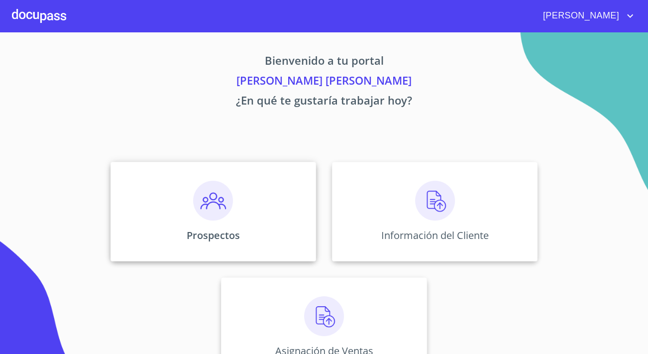
click at [187, 214] on div "Prospectos" at bounding box center [214, 212] width 206 height 100
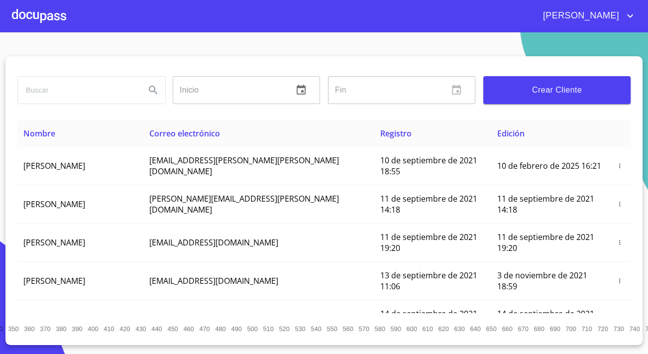
click at [66, 89] on input "search" at bounding box center [77, 90] width 119 height 27
type input "[PERSON_NAME]"
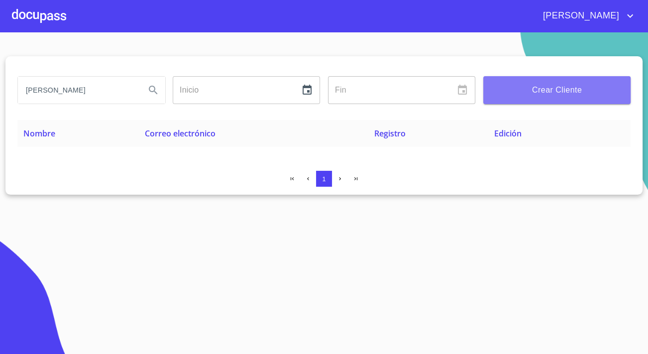
click at [520, 93] on span "Crear Cliente" at bounding box center [556, 90] width 131 height 14
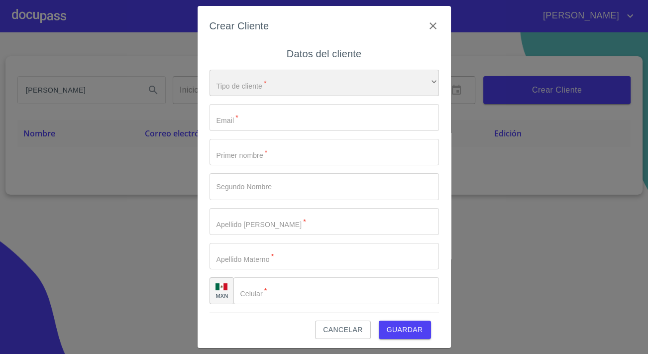
click at [255, 85] on div "​" at bounding box center [325, 83] width 230 height 27
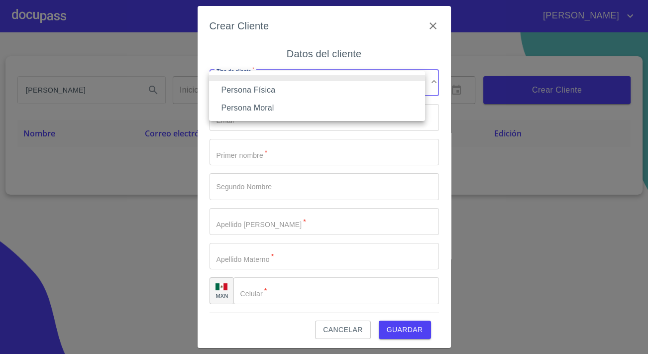
click at [319, 148] on div at bounding box center [324, 177] width 648 height 354
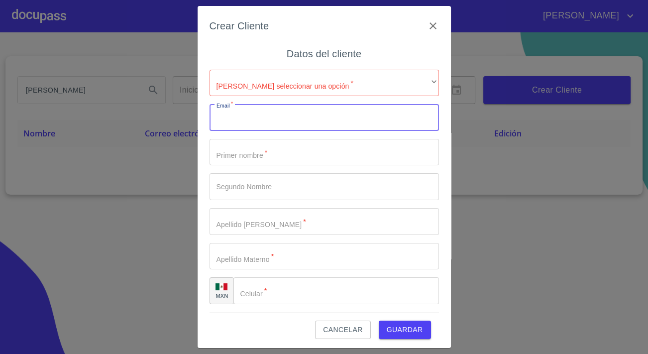
click at [287, 122] on input "[PERSON_NAME] seleccionar una opción   *" at bounding box center [325, 117] width 230 height 27
type input "[PERSON_NAME][EMAIL_ADDRESS][DOMAIN_NAME]"
click at [243, 157] on input "[PERSON_NAME] seleccionar una opción   *" at bounding box center [325, 152] width 230 height 27
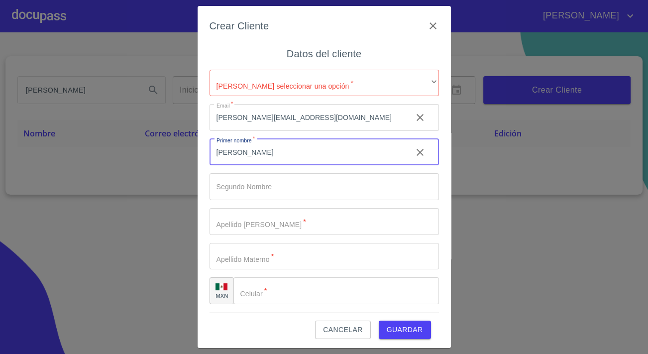
type input "[PERSON_NAME]"
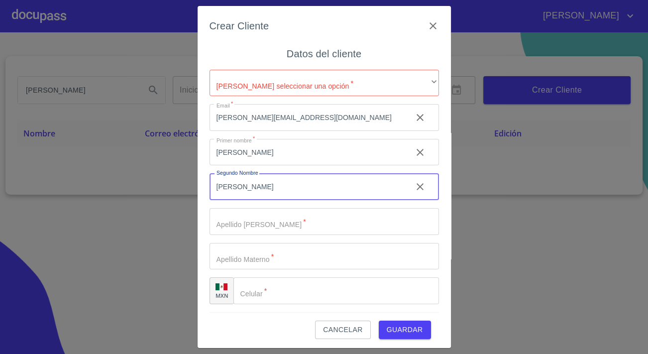
type input "[PERSON_NAME]"
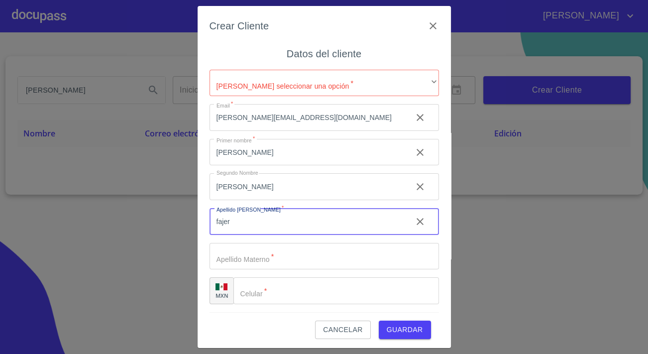
type input "fajer"
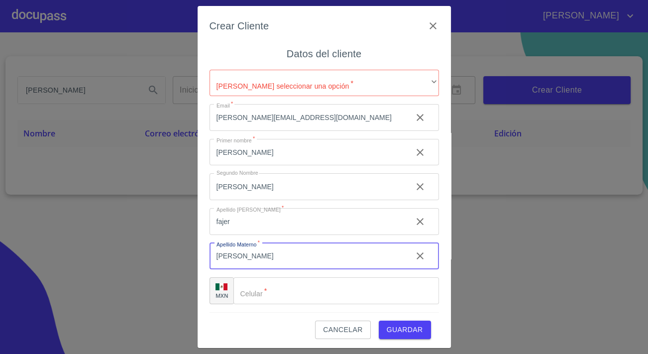
type input "[PERSON_NAME]"
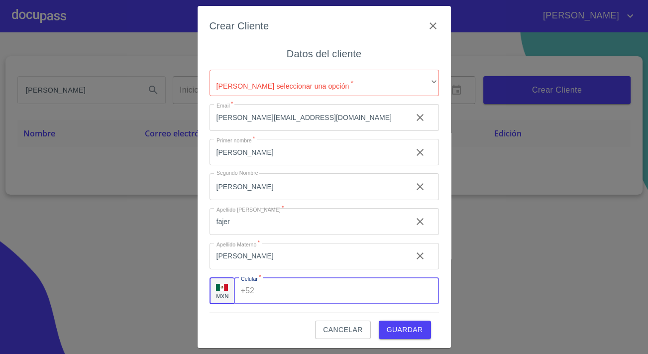
click at [282, 296] on input "[PERSON_NAME] seleccionar una opción   *" at bounding box center [348, 290] width 180 height 27
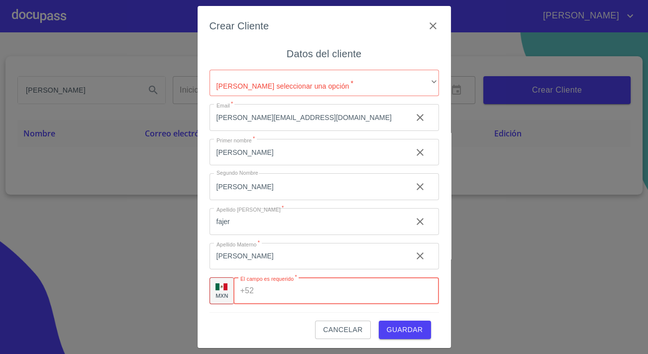
paste input "[PHONE_NUMBER]"
click at [271, 292] on input "[PHONE_NUMBER]" at bounding box center [333, 290] width 150 height 27
type input "[PHONE_NUMBER]"
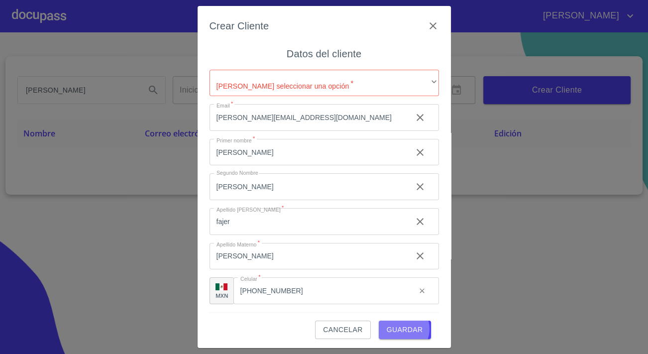
click at [395, 329] on span "Guardar" at bounding box center [405, 330] width 36 height 12
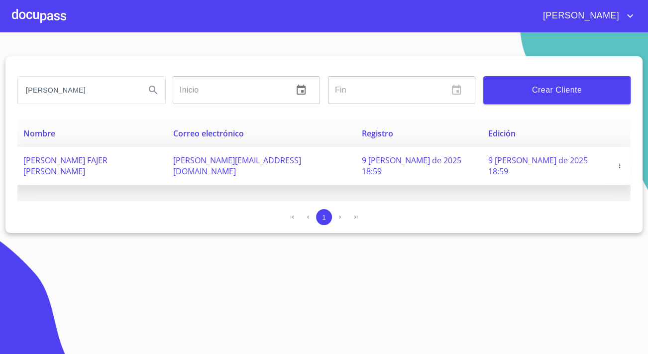
click at [617, 162] on icon "button" at bounding box center [619, 165] width 7 height 7
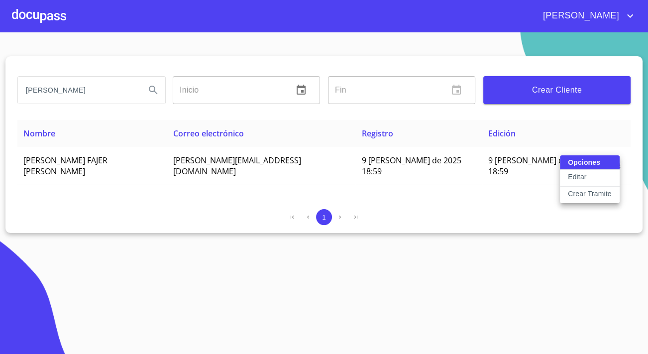
click at [40, 18] on div at bounding box center [324, 177] width 648 height 354
click at [43, 21] on div at bounding box center [39, 16] width 54 height 32
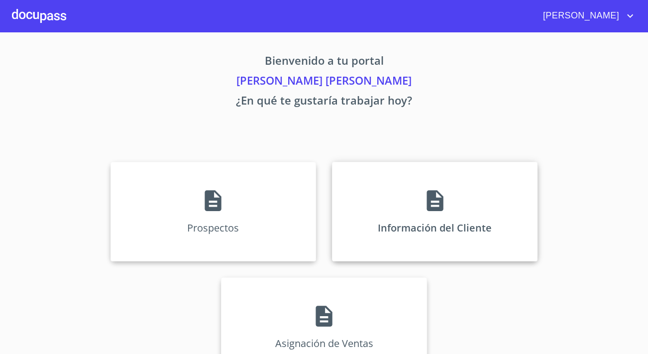
click at [408, 165] on div "Información del Cliente" at bounding box center [435, 212] width 206 height 100
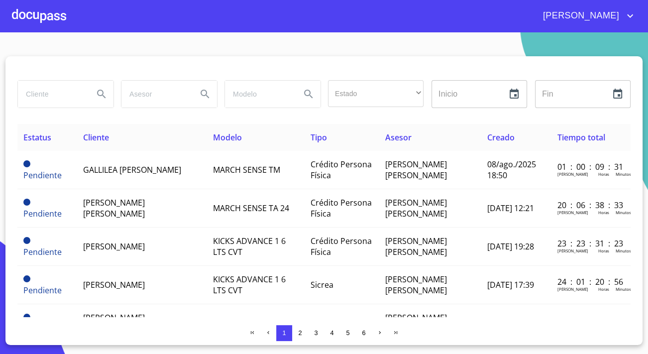
click at [30, 18] on div at bounding box center [39, 16] width 54 height 32
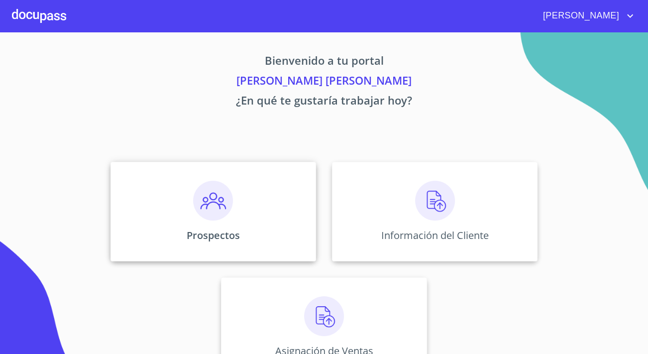
click at [177, 180] on div "Prospectos" at bounding box center [214, 212] width 206 height 100
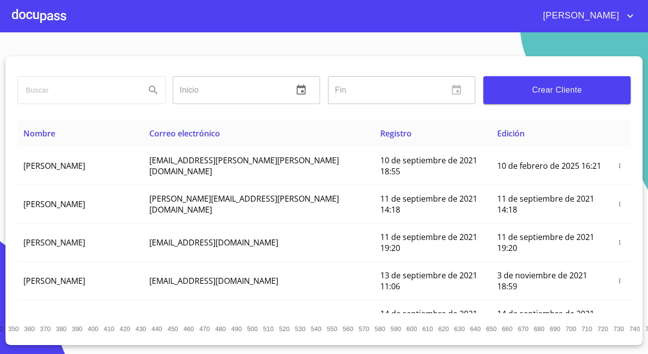
click at [129, 97] on input "search" at bounding box center [77, 90] width 119 height 27
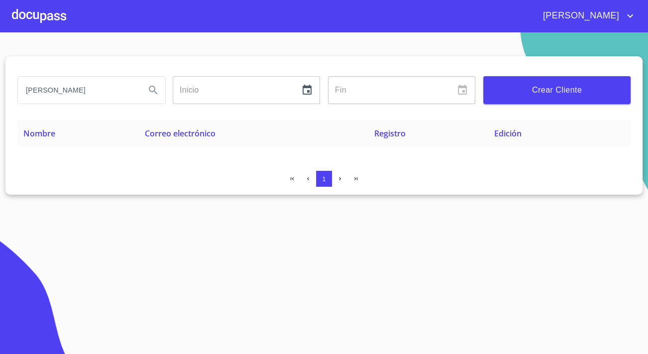
type input "[PERSON_NAME]"
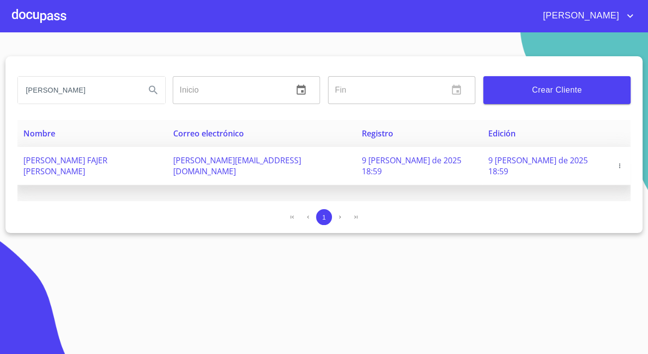
click at [167, 162] on td "[PERSON_NAME] FAJER [PERSON_NAME]" at bounding box center [92, 166] width 150 height 38
click at [616, 162] on icon "button" at bounding box center [619, 165] width 7 height 7
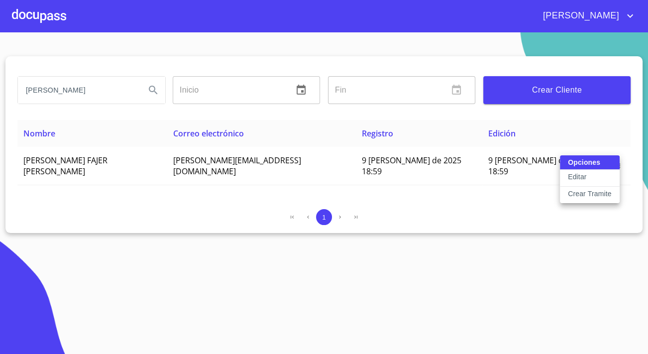
click at [594, 192] on p "Crear Tramite" at bounding box center [590, 194] width 44 height 10
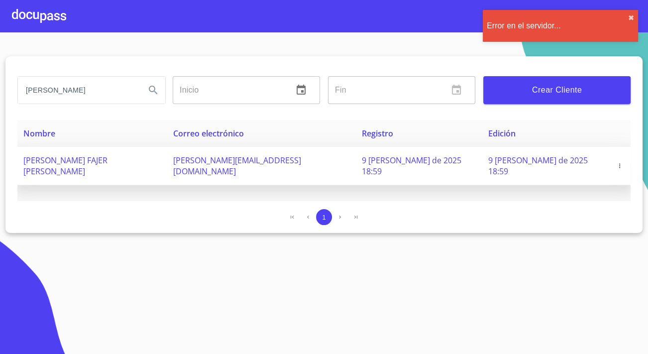
click at [616, 162] on icon "button" at bounding box center [619, 165] width 7 height 7
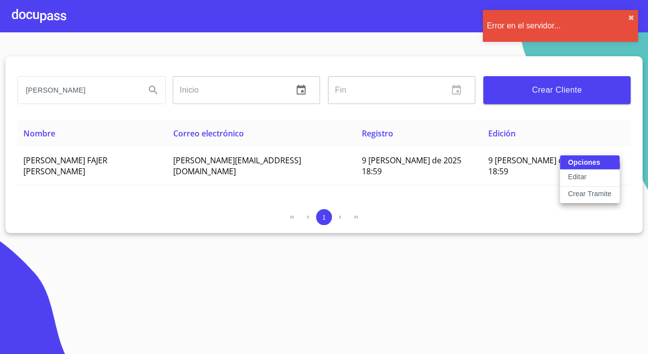
click at [587, 189] on p "Crear Tramite" at bounding box center [590, 194] width 44 height 10
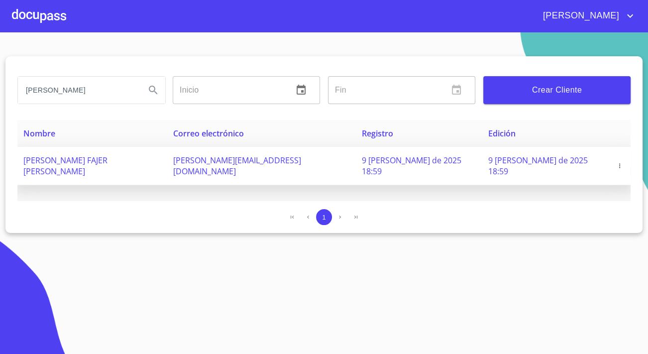
click at [615, 164] on button "button" at bounding box center [620, 166] width 10 height 10
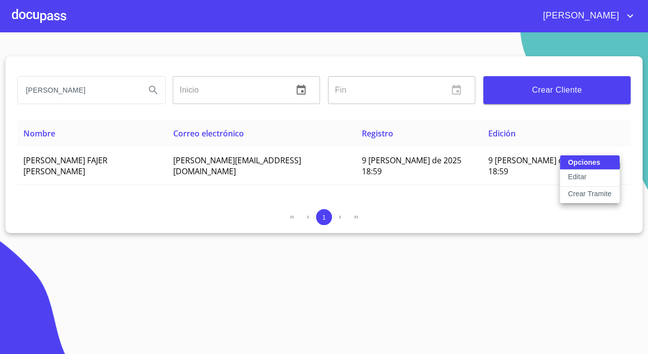
click at [600, 194] on p "Crear Tramite" at bounding box center [590, 194] width 44 height 10
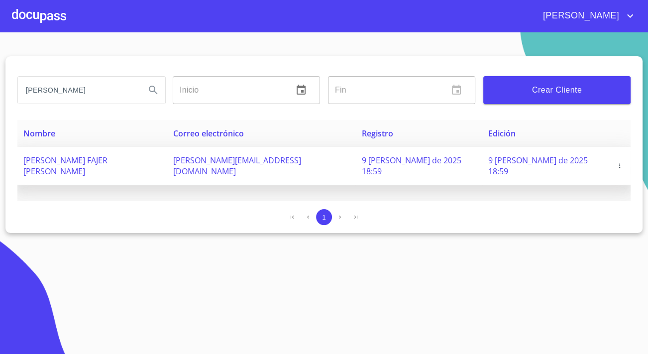
click at [616, 162] on icon "button" at bounding box center [619, 165] width 7 height 7
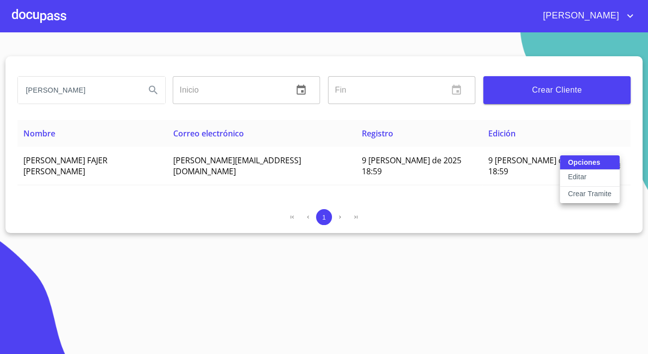
click at [578, 193] on p "Crear Tramite" at bounding box center [590, 194] width 44 height 10
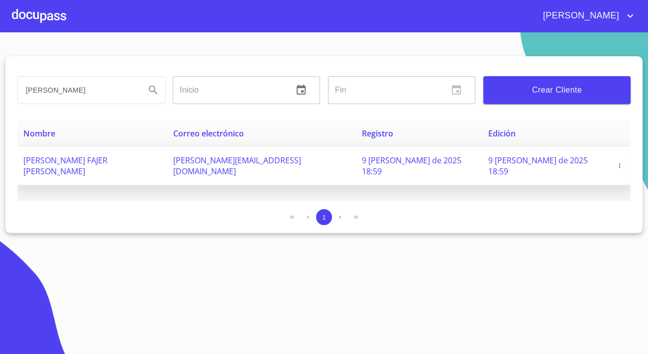
click at [615, 164] on button "button" at bounding box center [620, 166] width 10 height 10
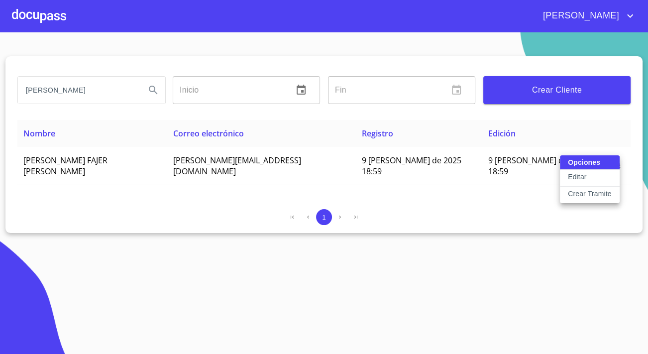
click at [593, 195] on p "Crear Tramite" at bounding box center [590, 194] width 44 height 10
